Goal: Task Accomplishment & Management: Manage account settings

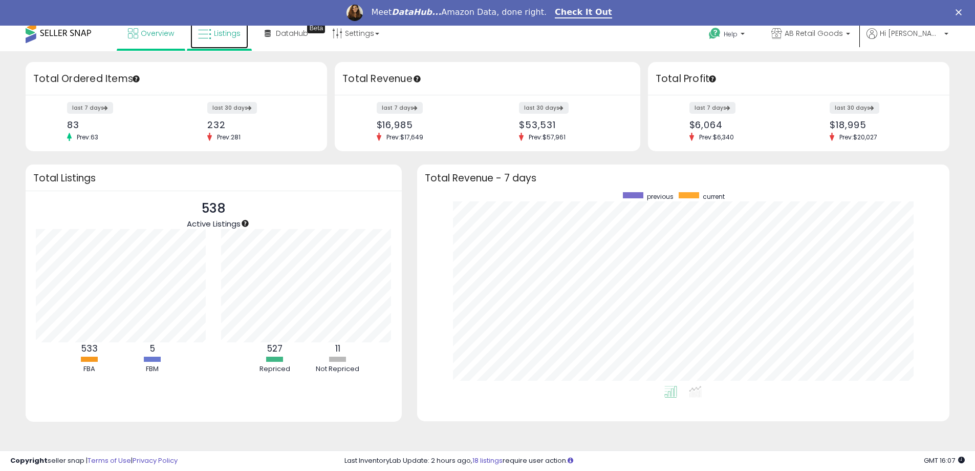
click at [224, 35] on span "Listings" at bounding box center [227, 33] width 27 height 10
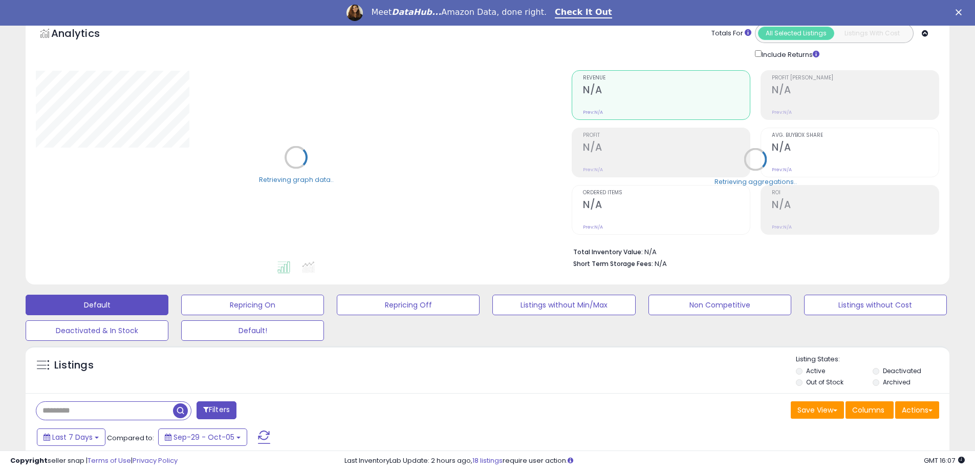
scroll to position [102, 0]
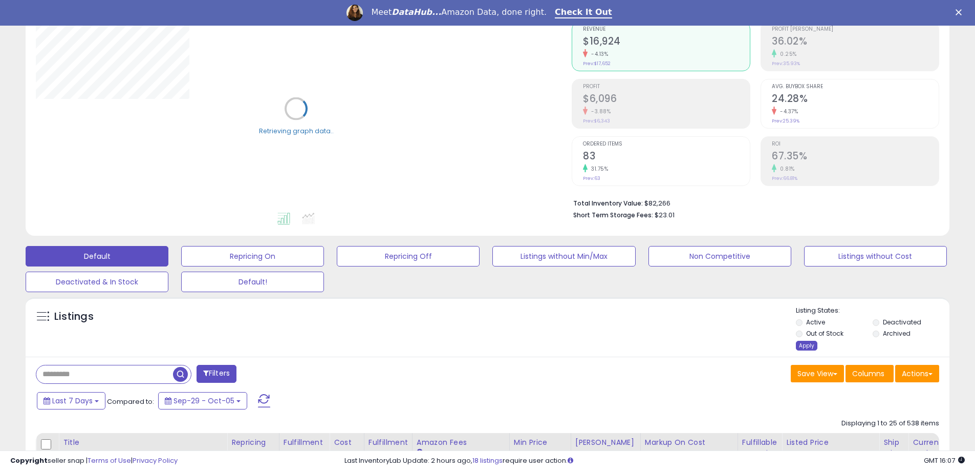
click at [807, 348] on div "Apply" at bounding box center [807, 346] width 22 height 10
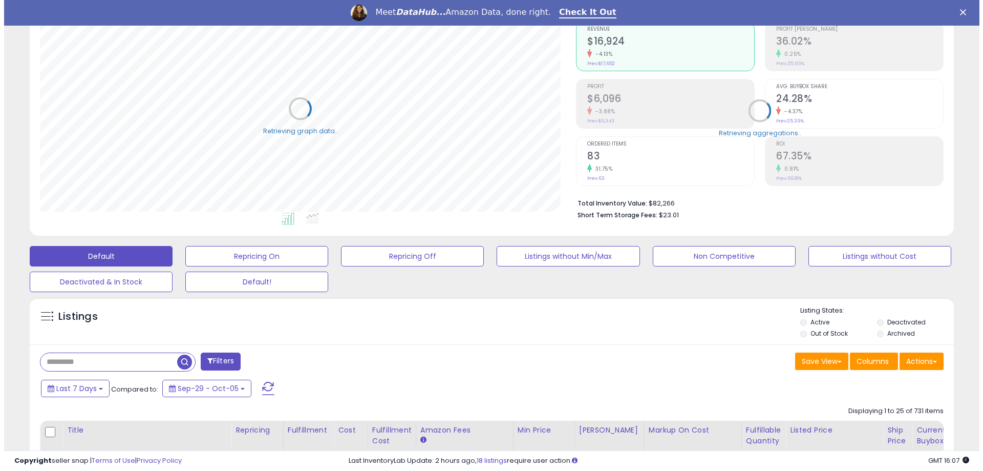
scroll to position [210, 536]
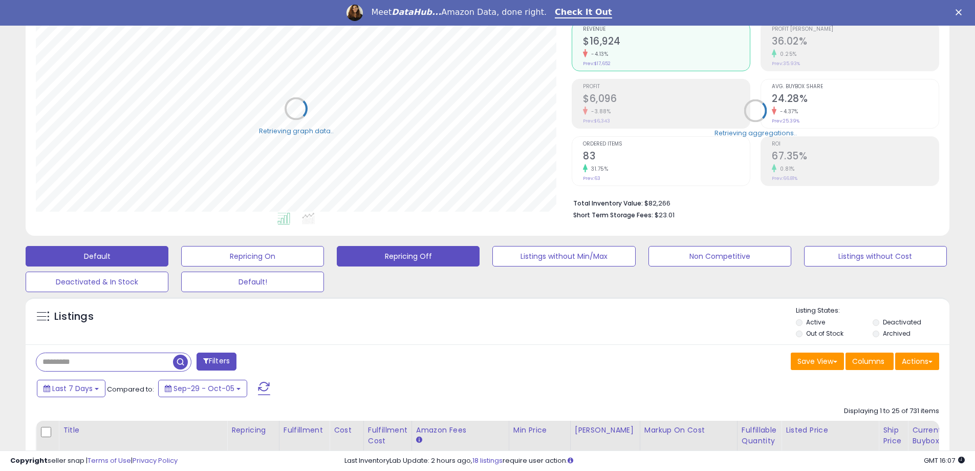
click at [392, 265] on button "Repricing Off" at bounding box center [408, 256] width 143 height 20
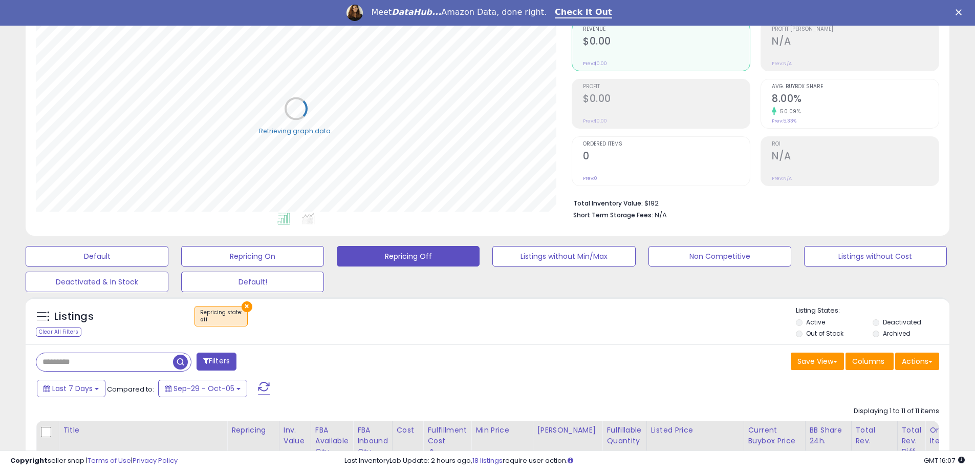
click at [902, 322] on label "Deactivated" at bounding box center [902, 321] width 38 height 9
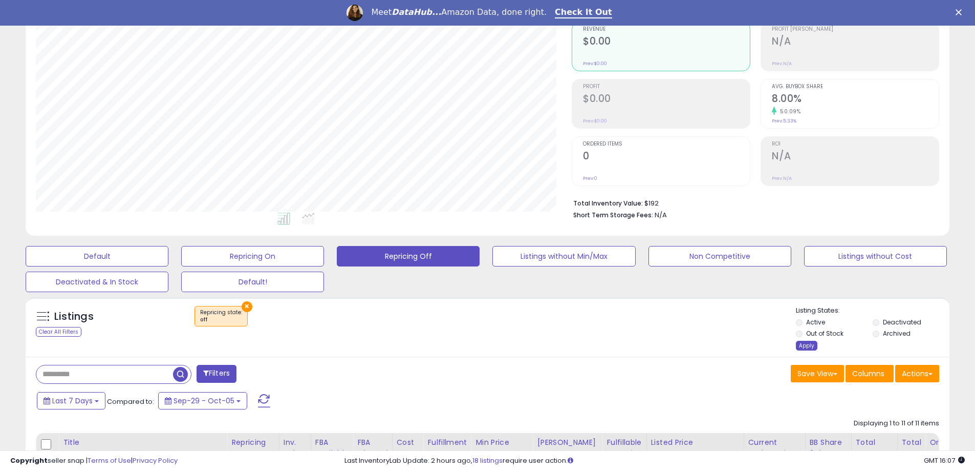
click at [811, 342] on div "Apply" at bounding box center [807, 346] width 22 height 10
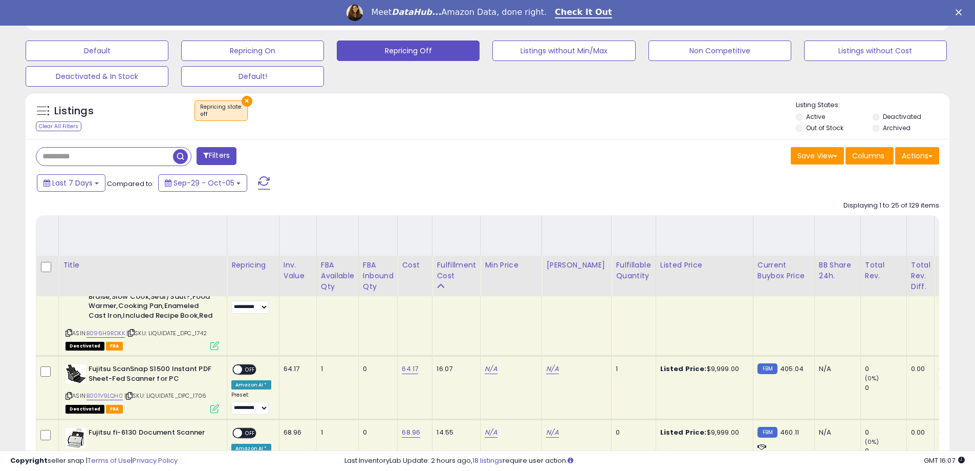
scroll to position [307, 0]
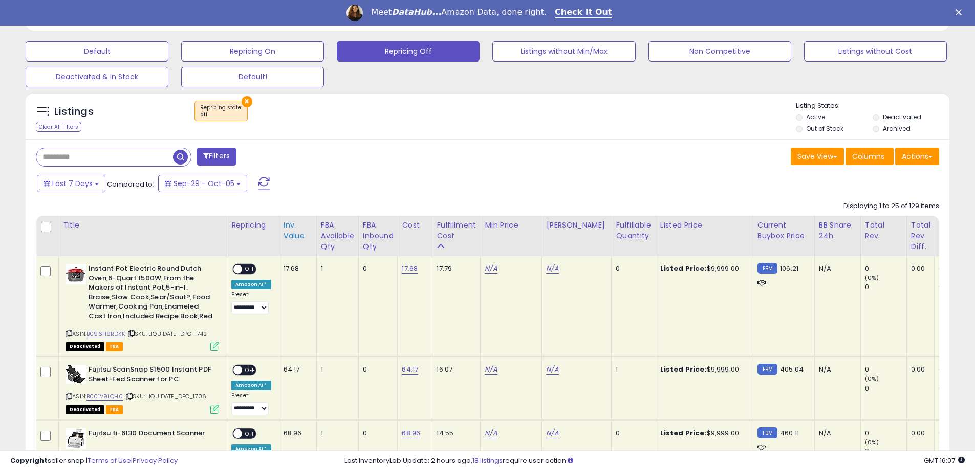
click at [297, 236] on div "Inv. value" at bounding box center [298, 231] width 29 height 22
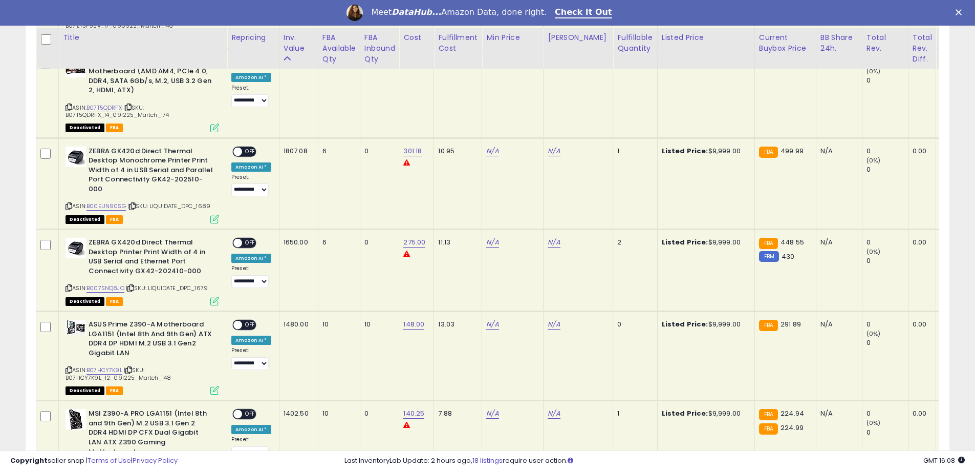
scroll to position [461, 0]
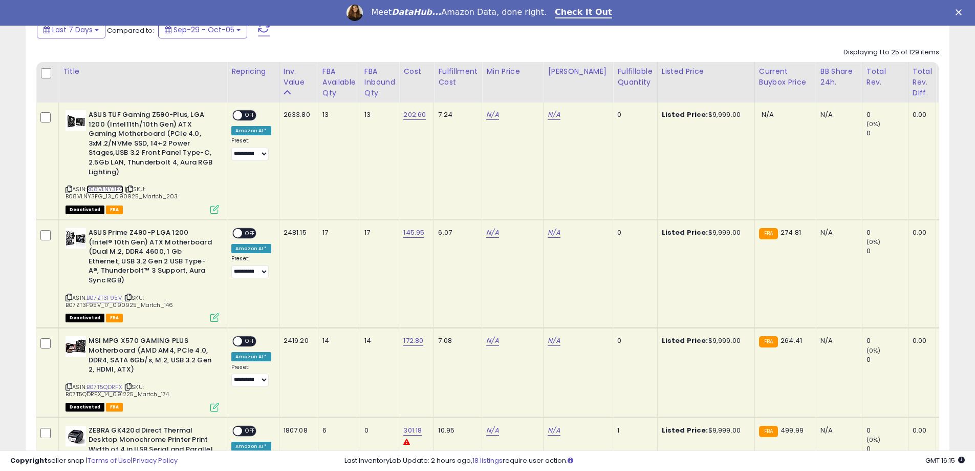
click at [111, 192] on link "B08VLNY3FG" at bounding box center [105, 189] width 37 height 9
click at [484, 116] on td "N/A" at bounding box center [512, 160] width 61 height 117
click at [487, 115] on link "N/A" at bounding box center [492, 115] width 12 height 10
type input "******"
click at [529, 90] on button "submit" at bounding box center [520, 88] width 17 height 15
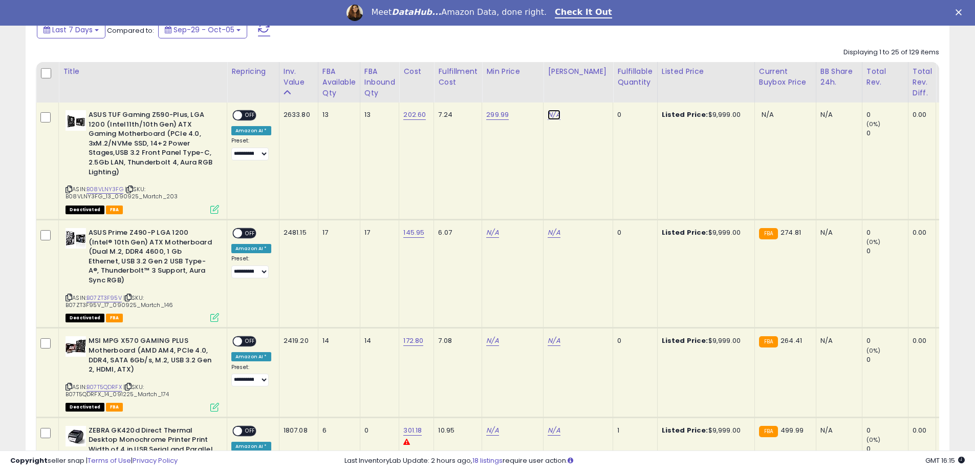
click at [558, 112] on link "N/A" at bounding box center [554, 115] width 12 height 10
type input "***"
click at [591, 88] on button "submit" at bounding box center [581, 88] width 17 height 15
click at [251, 115] on span "OFF" at bounding box center [250, 115] width 16 height 9
click at [95, 296] on link "B07ZT3F95V" at bounding box center [104, 297] width 35 height 9
